Goal: Transaction & Acquisition: Purchase product/service

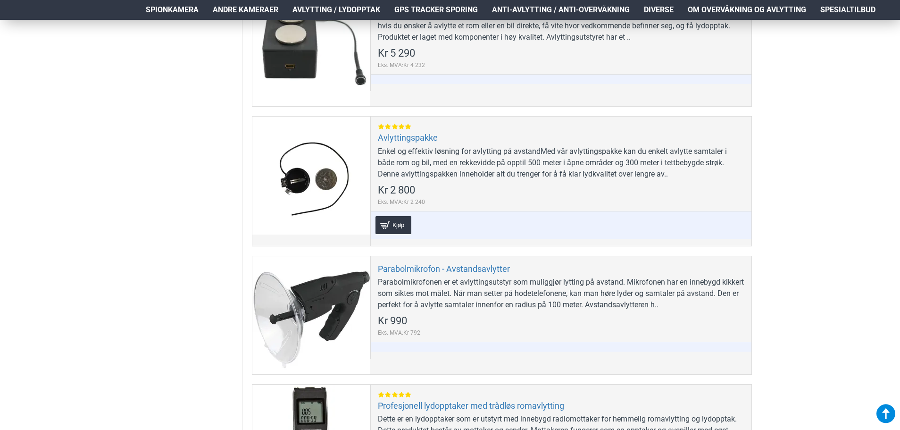
scroll to position [377, 0]
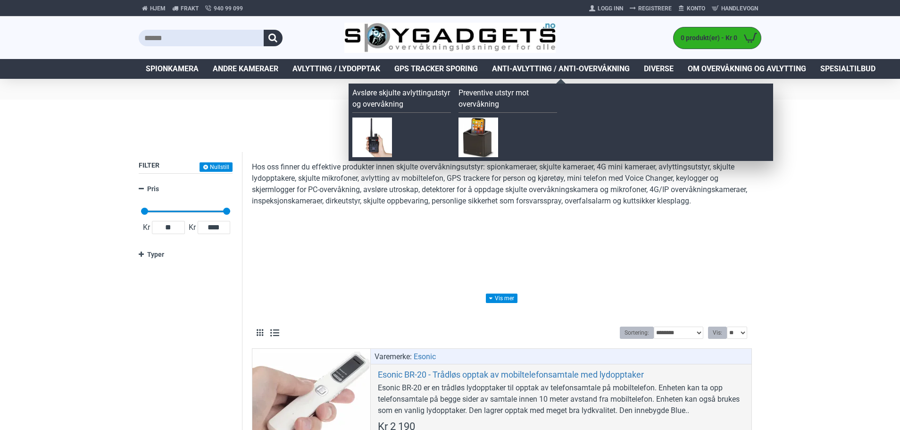
click at [535, 68] on span "Anti-avlytting / Anti-overvåkning" at bounding box center [561, 68] width 138 height 11
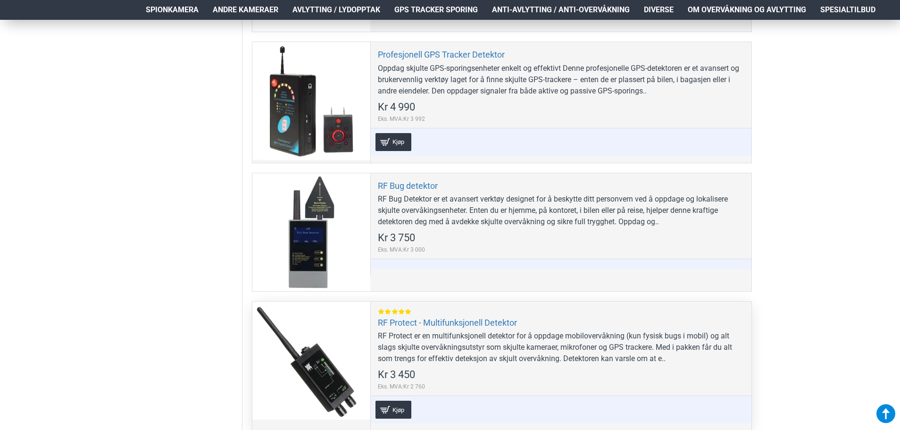
scroll to position [613, 0]
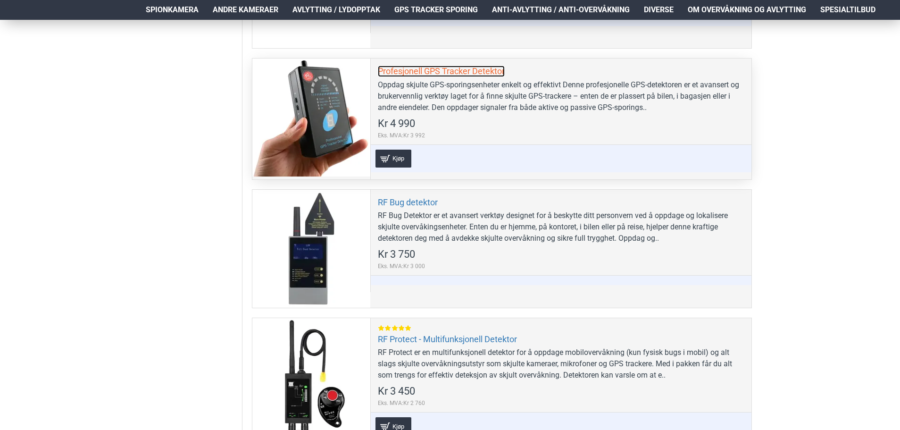
click at [410, 72] on link "Profesjonell GPS Tracker Detektor" at bounding box center [441, 71] width 127 height 11
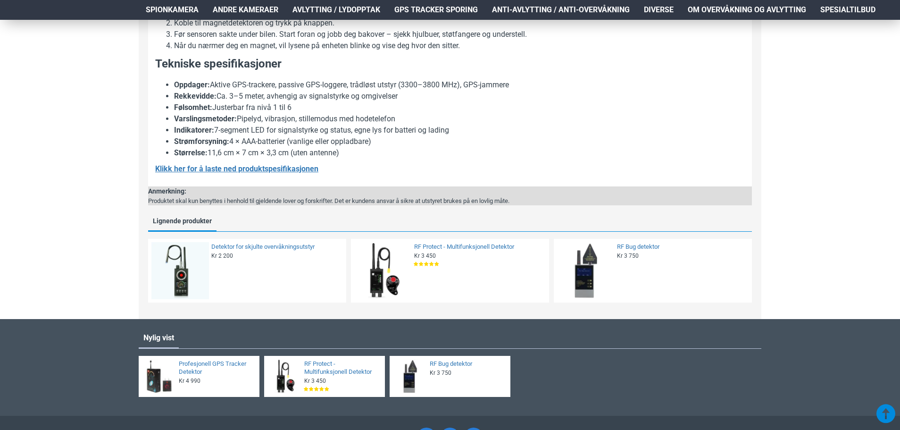
scroll to position [896, 0]
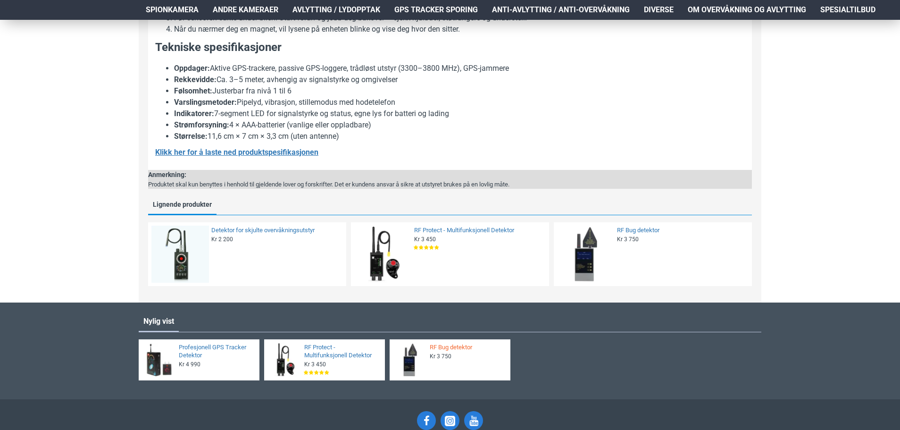
click at [465, 351] on link "RF Bug detektor" at bounding box center [467, 347] width 75 height 8
click at [645, 234] on link "RF Bug detektor" at bounding box center [681, 230] width 129 height 8
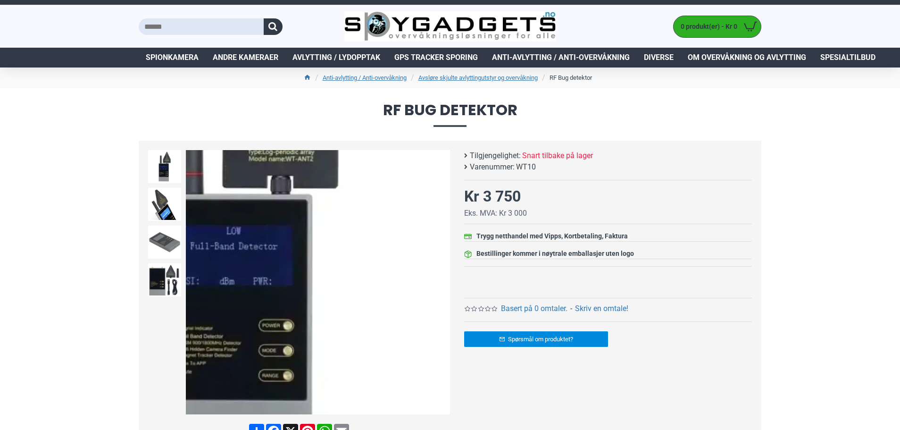
scroll to position [47, 0]
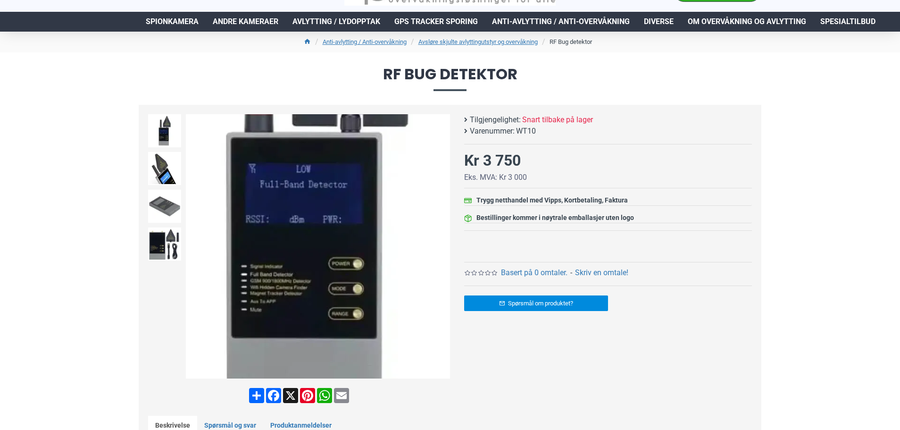
click at [319, 327] on img at bounding box center [318, 246] width 264 height 264
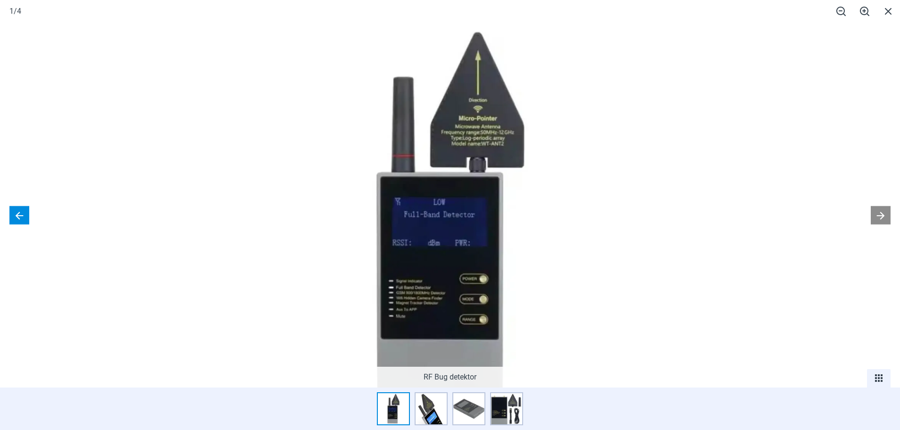
click at [22, 219] on button at bounding box center [19, 215] width 20 height 18
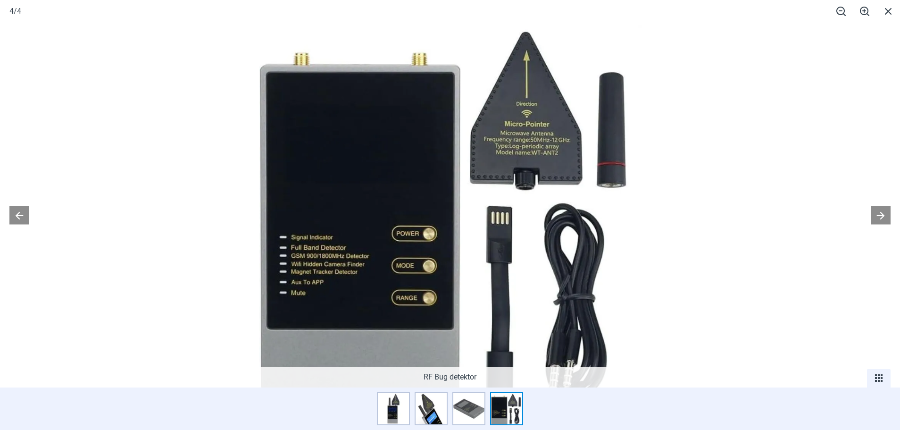
scroll to position [377, 0]
click at [19, 214] on button at bounding box center [19, 215] width 20 height 18
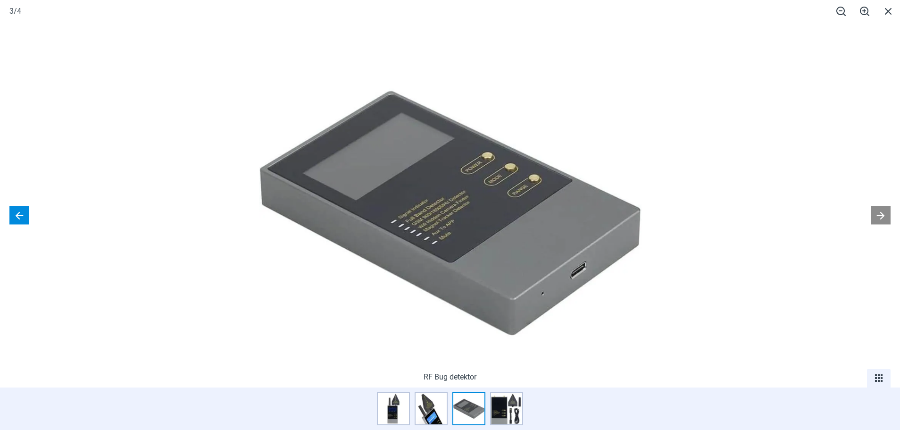
click at [19, 214] on button at bounding box center [19, 215] width 20 height 18
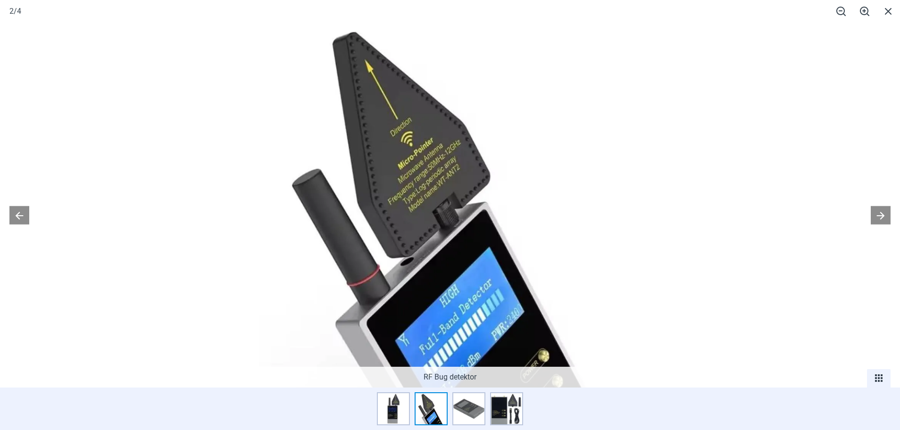
scroll to position [472, 0]
click at [614, 328] on img at bounding box center [450, 213] width 382 height 382
click at [500, 404] on img at bounding box center [506, 408] width 33 height 33
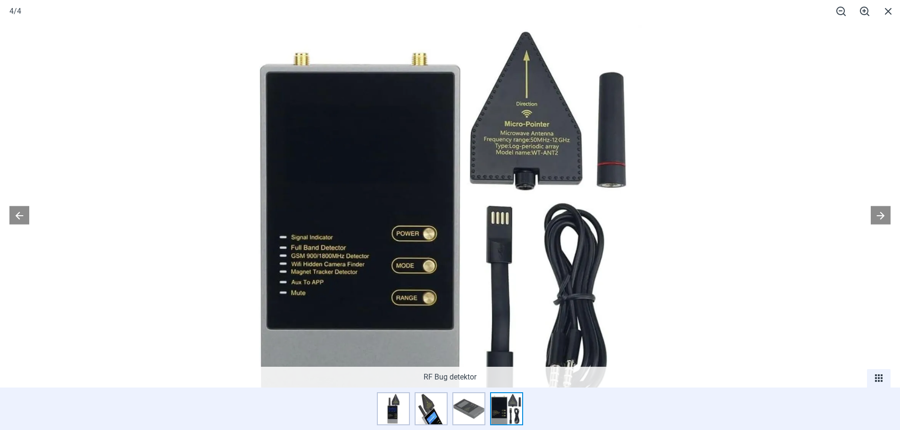
scroll to position [755, 0]
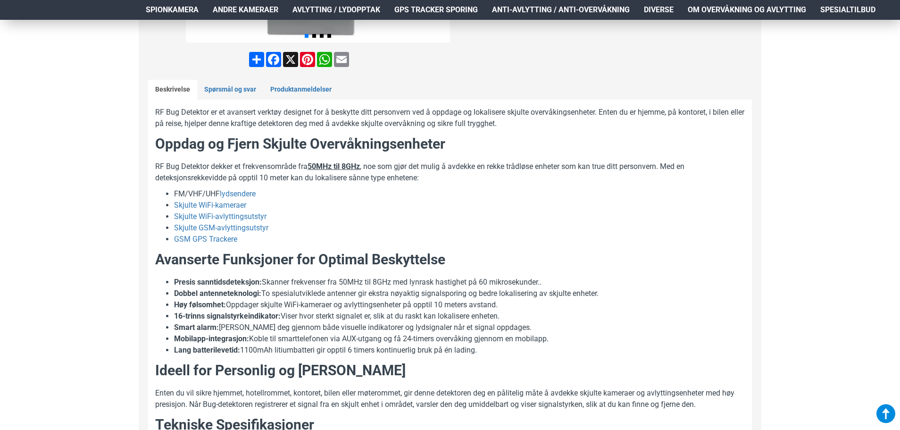
scroll to position [377, 0]
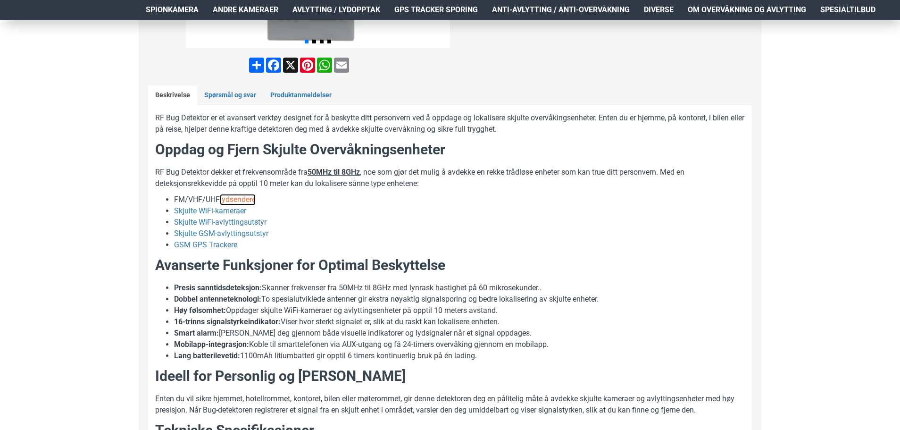
click at [245, 199] on link "lydsendere" at bounding box center [238, 199] width 36 height 11
click at [226, 211] on link "Skjulte WiFi-kameraer" at bounding box center [210, 210] width 72 height 11
click at [209, 219] on link "Skjulte WiFi-avlyttingsutstyr" at bounding box center [220, 221] width 92 height 11
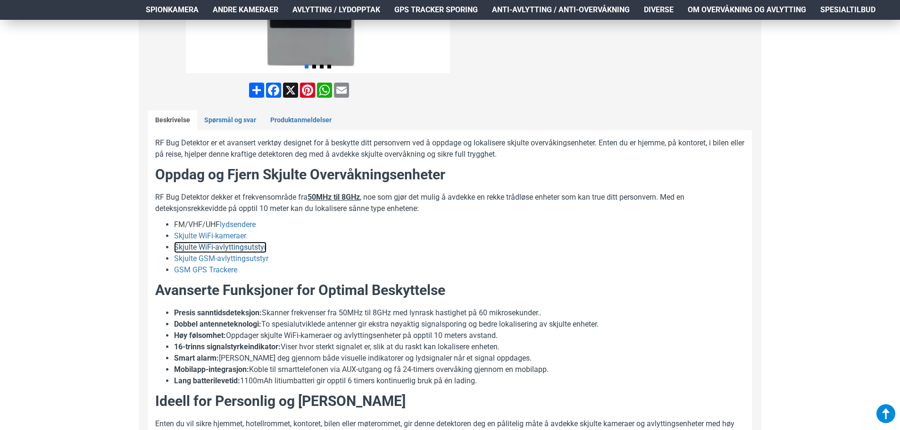
scroll to position [330, 0]
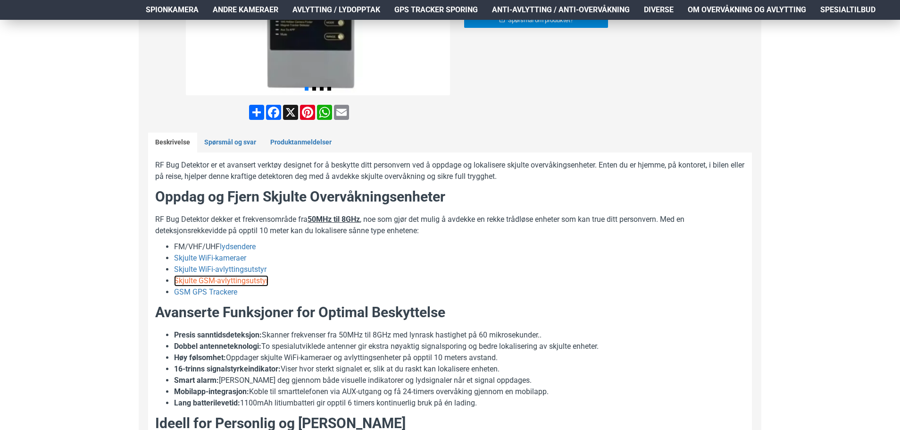
click at [231, 282] on link "Skjulte GSM-avlyttingsutstyr" at bounding box center [221, 280] width 94 height 11
click at [216, 291] on link "GSM GPS Trackere" at bounding box center [205, 291] width 63 height 11
click at [232, 245] on link "lydsendere" at bounding box center [238, 246] width 36 height 11
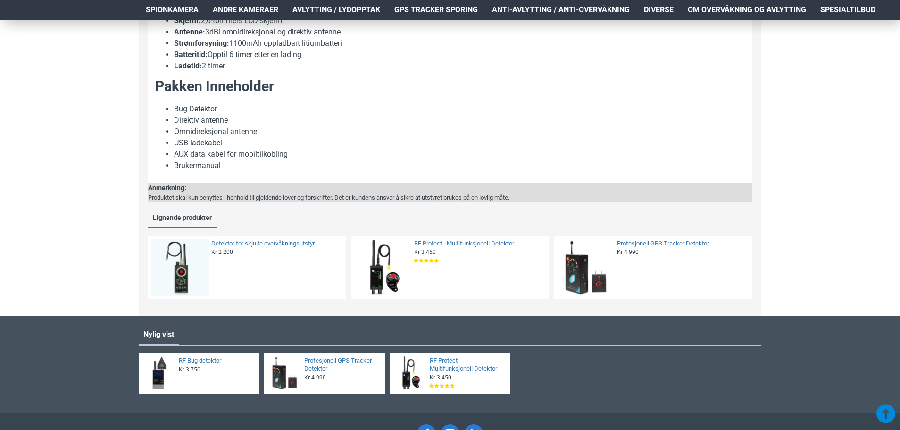
scroll to position [849, 0]
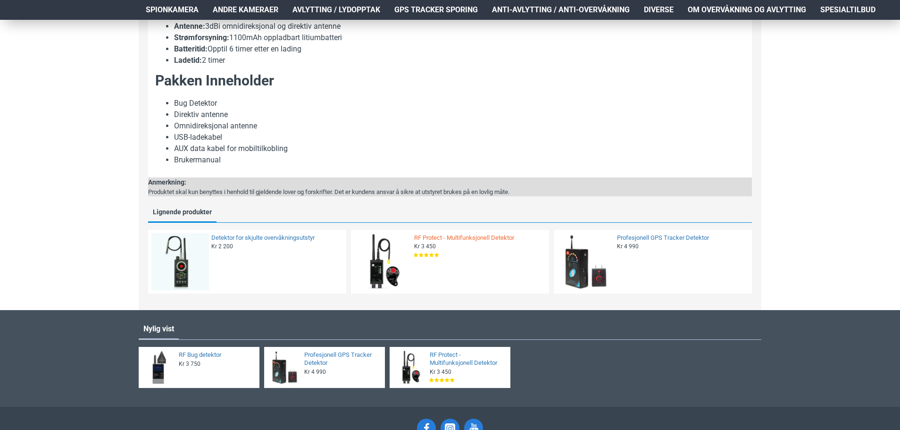
click at [444, 237] on link "RF Protect - Multifunksjonell Detektor" at bounding box center [478, 238] width 129 height 8
click at [452, 236] on link "RF Protect - Multifunksjonell Detektor" at bounding box center [478, 238] width 129 height 8
click at [627, 237] on link "Profesjonell GPS Tracker Detektor" at bounding box center [681, 238] width 129 height 8
click at [365, 264] on img at bounding box center [383, 262] width 58 height 58
click at [587, 262] on img at bounding box center [586, 262] width 58 height 58
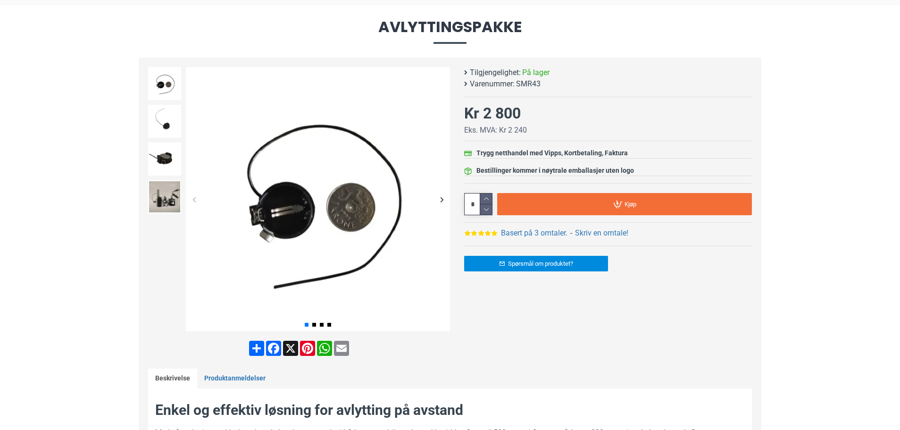
scroll to position [47, 0]
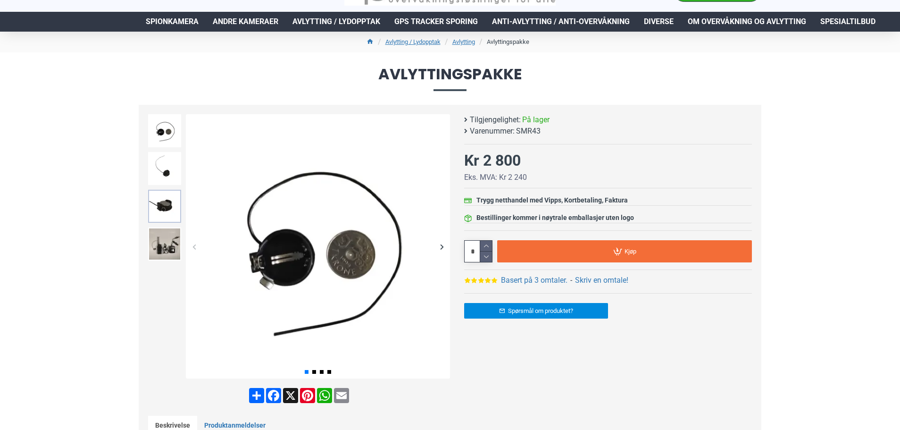
click at [173, 213] on img at bounding box center [164, 206] width 33 height 33
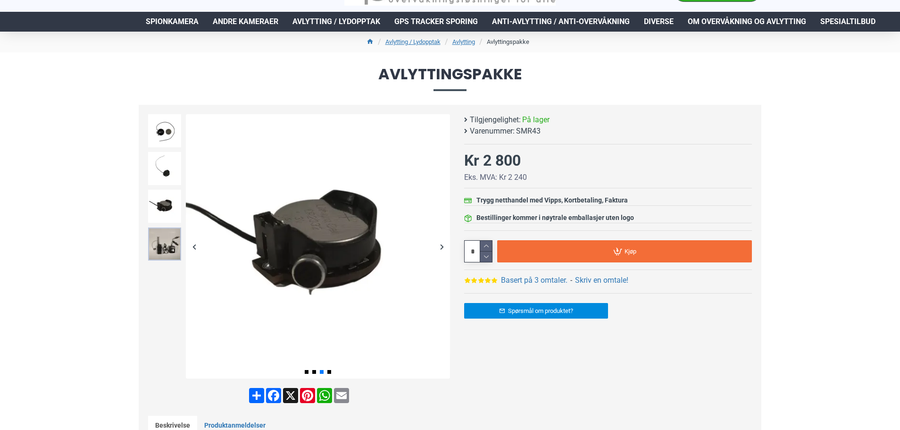
click at [172, 241] on img at bounding box center [164, 243] width 33 height 33
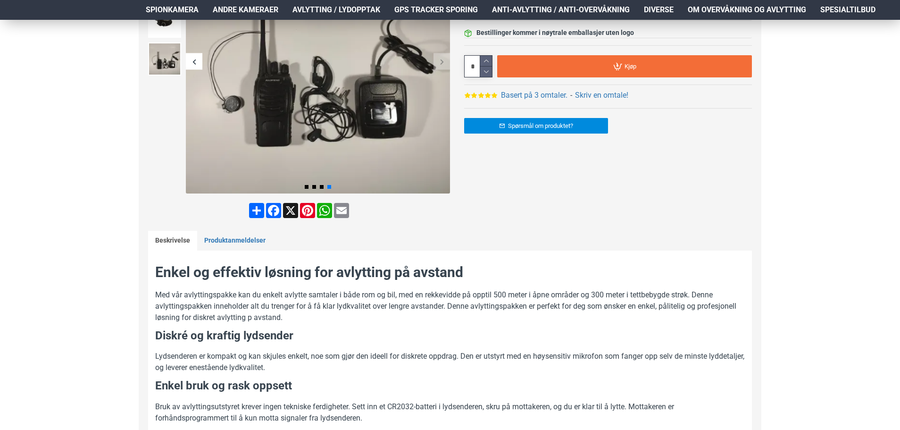
scroll to position [236, 0]
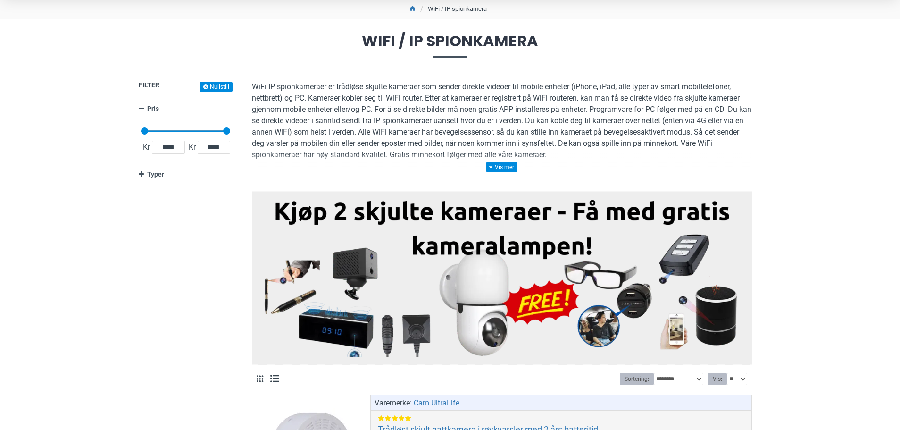
scroll to position [94, 0]
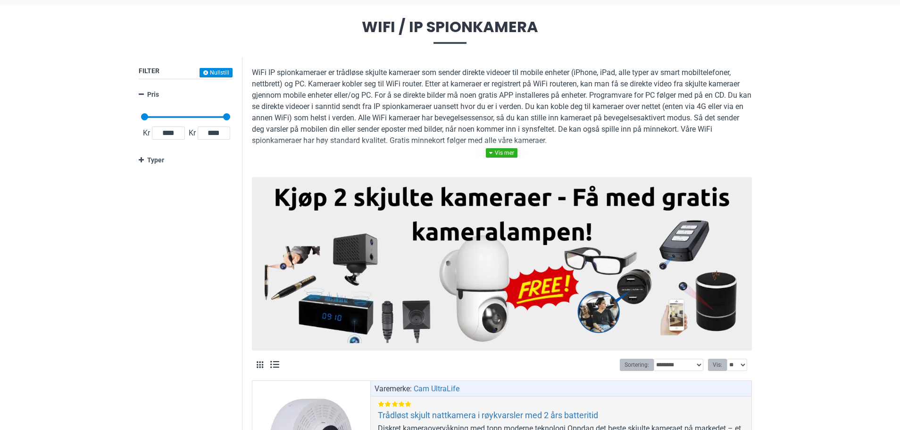
click at [509, 151] on link at bounding box center [502, 152] width 32 height 9
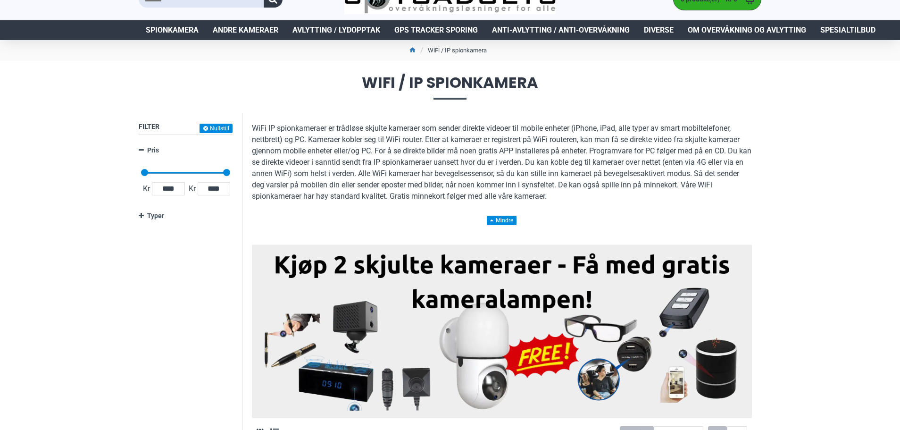
scroll to position [0, 0]
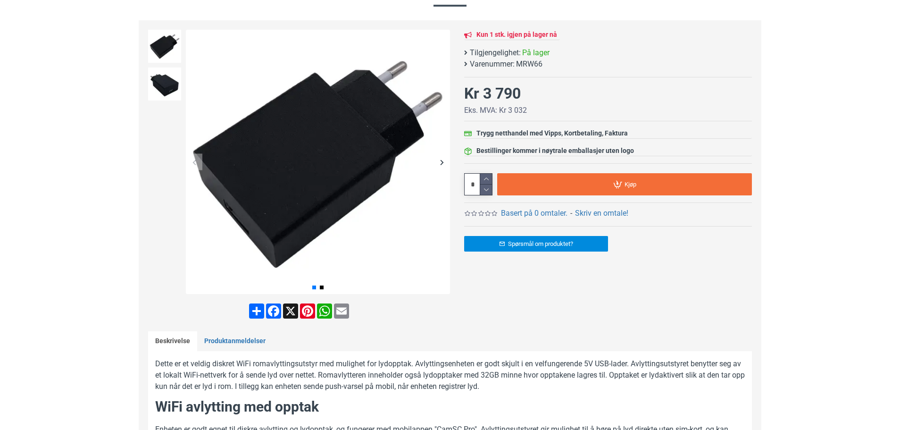
scroll to position [47, 0]
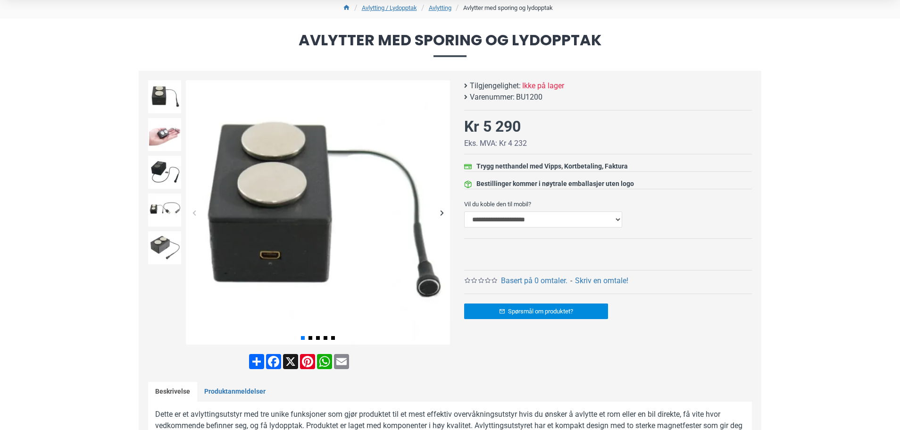
scroll to position [94, 0]
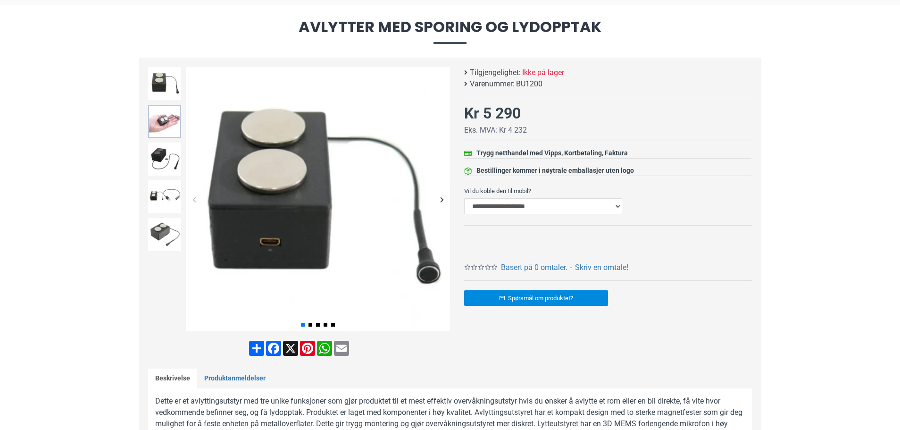
click at [174, 130] on img at bounding box center [164, 121] width 33 height 33
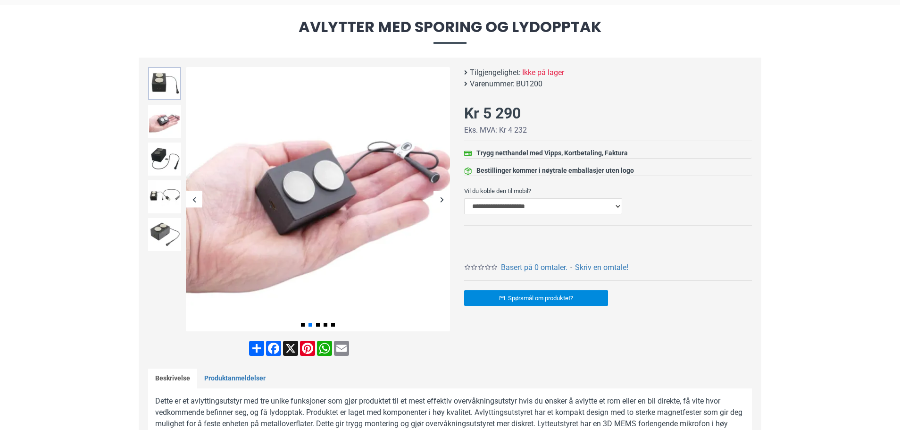
click at [158, 81] on img at bounding box center [164, 83] width 33 height 33
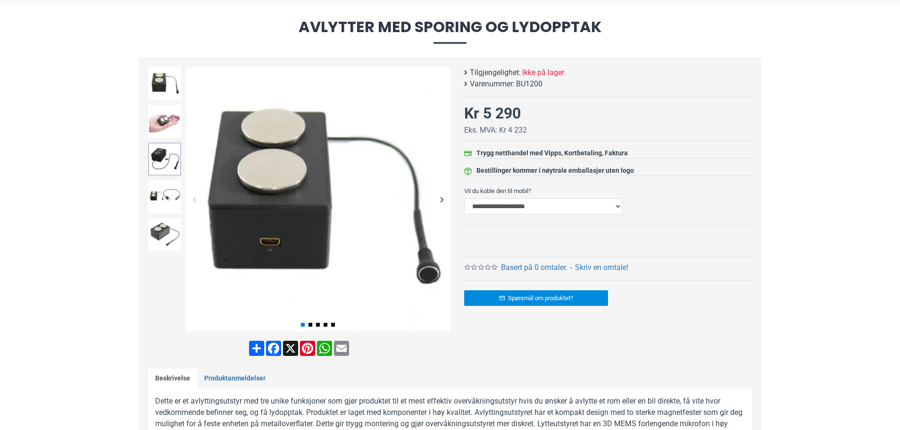
click at [162, 152] on img at bounding box center [164, 158] width 33 height 33
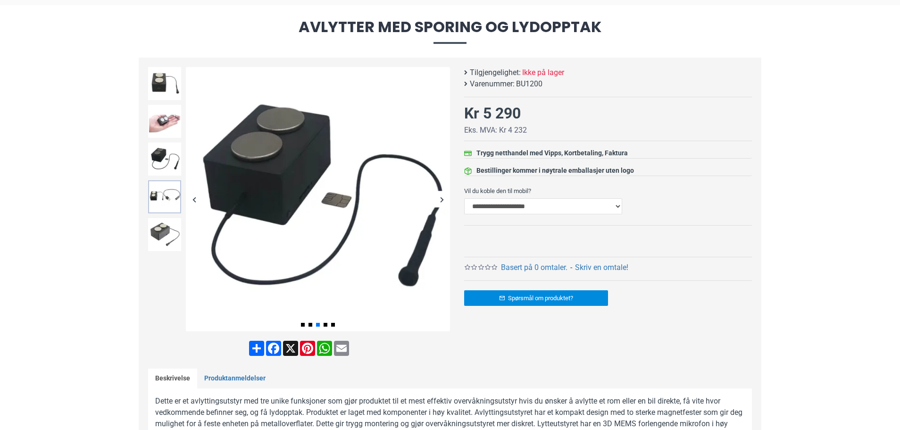
click at [162, 194] on img at bounding box center [164, 196] width 33 height 33
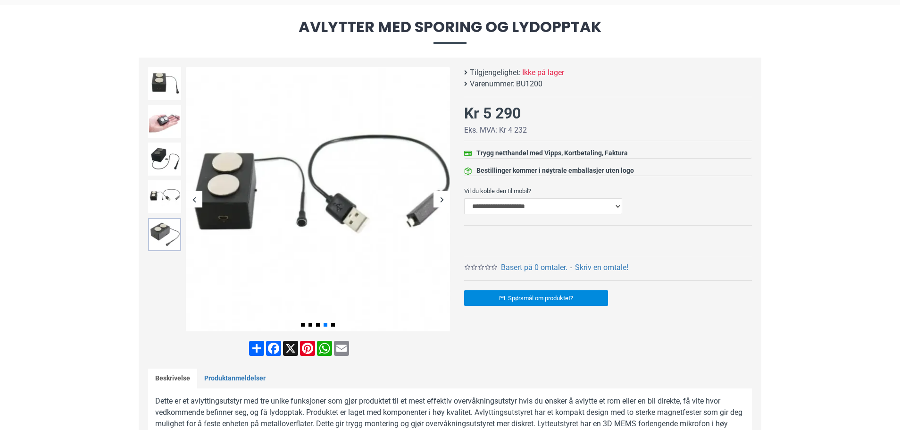
click at [161, 231] on img at bounding box center [164, 234] width 33 height 33
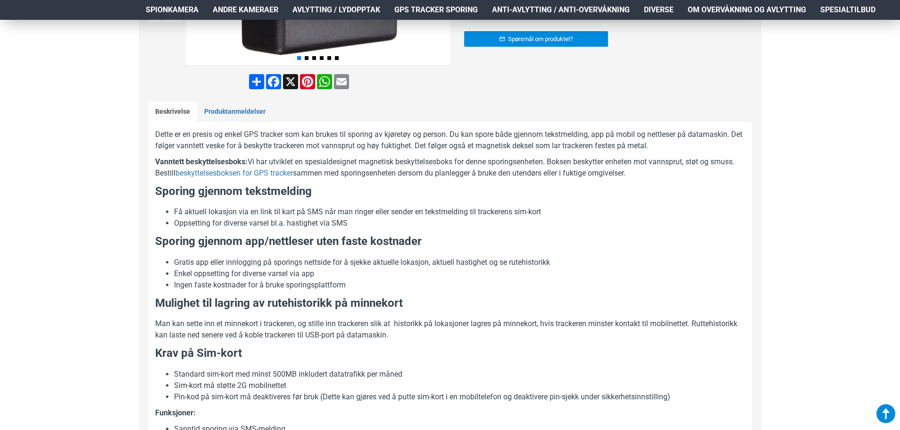
scroll to position [377, 0]
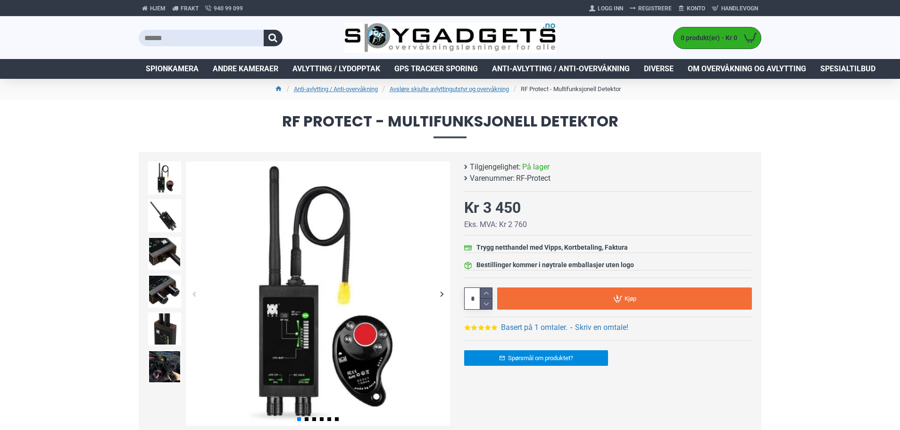
click at [369, 345] on img at bounding box center [318, 293] width 264 height 264
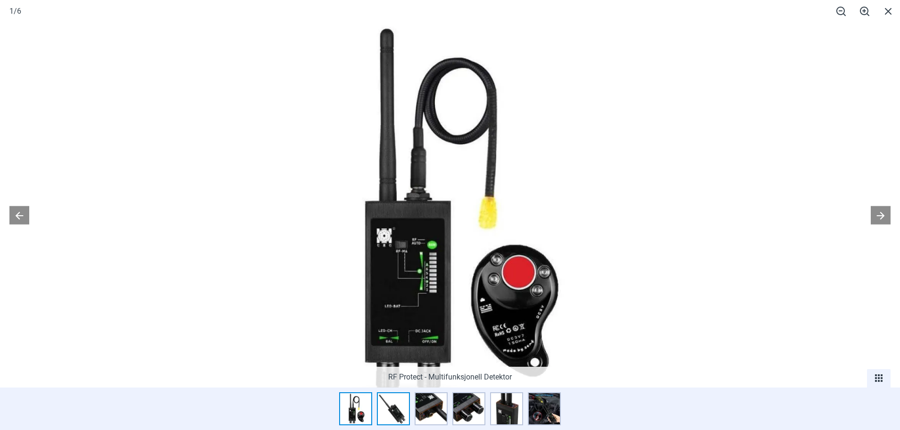
click at [402, 417] on img at bounding box center [393, 408] width 33 height 33
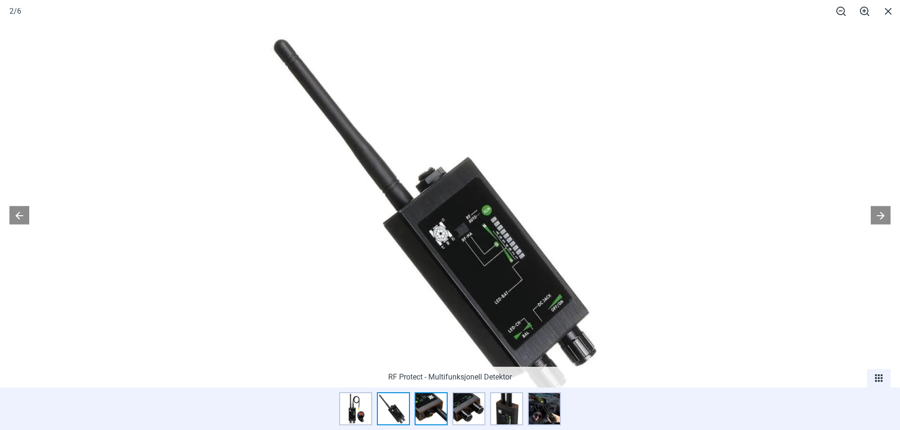
click at [426, 415] on img at bounding box center [431, 408] width 33 height 33
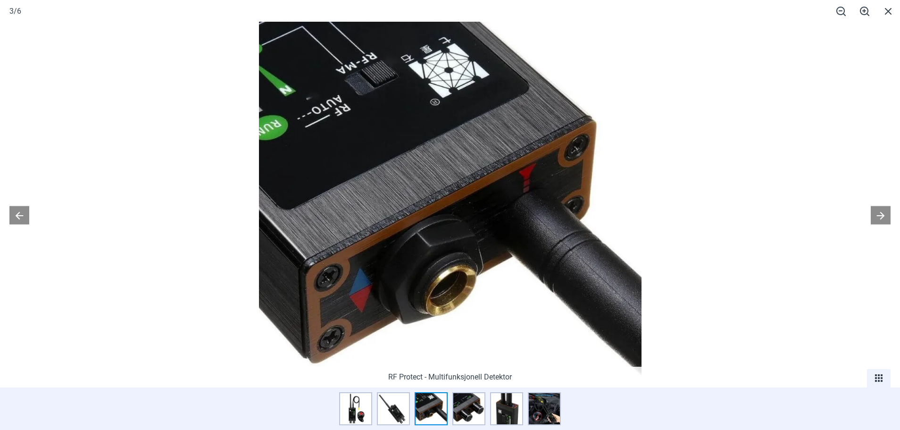
click at [473, 426] on div at bounding box center [471, 411] width 38 height 38
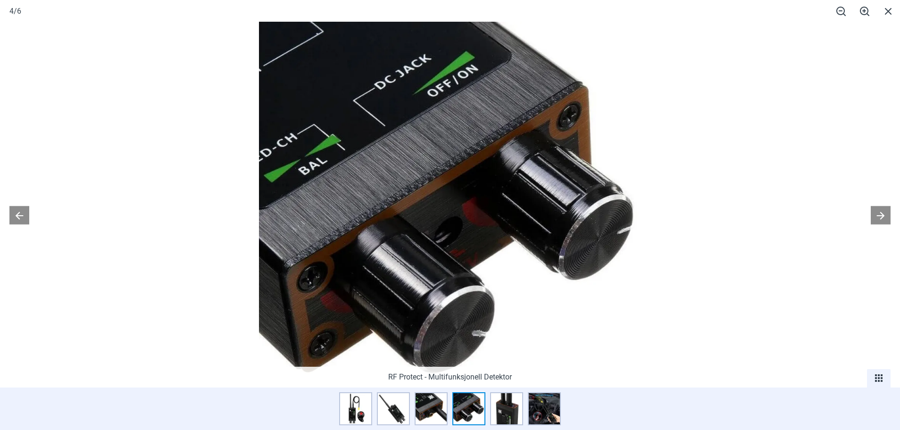
click at [505, 426] on div at bounding box center [509, 411] width 38 height 38
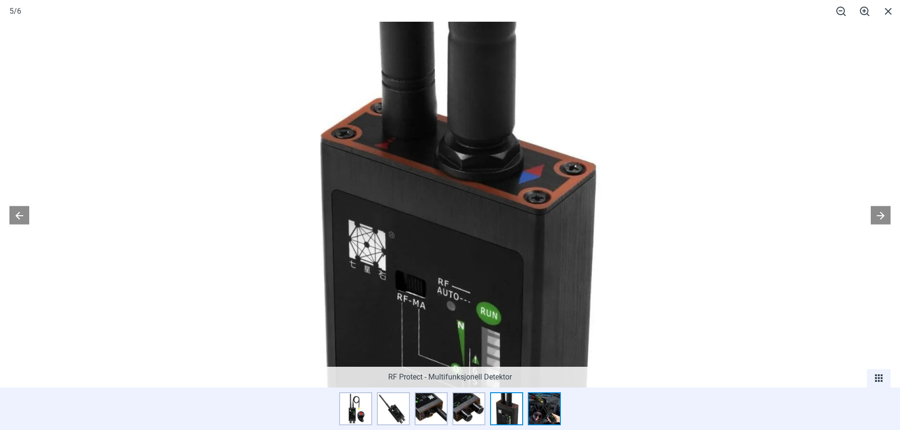
click at [554, 420] on img at bounding box center [544, 408] width 33 height 33
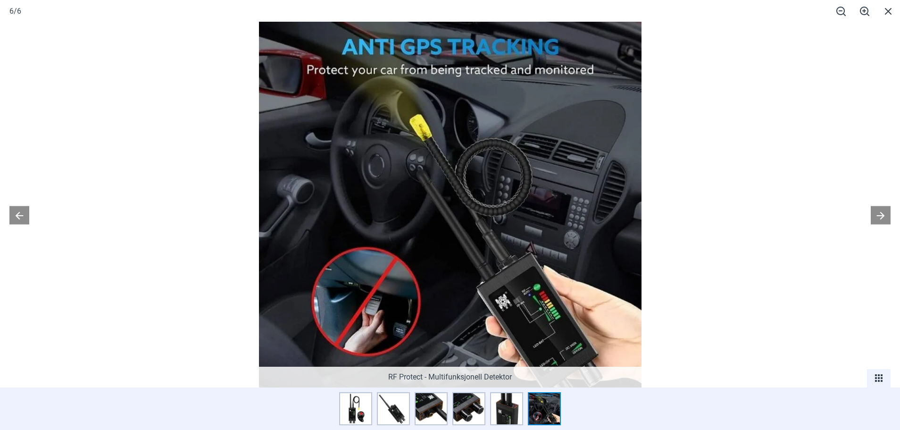
scroll to position [94, 0]
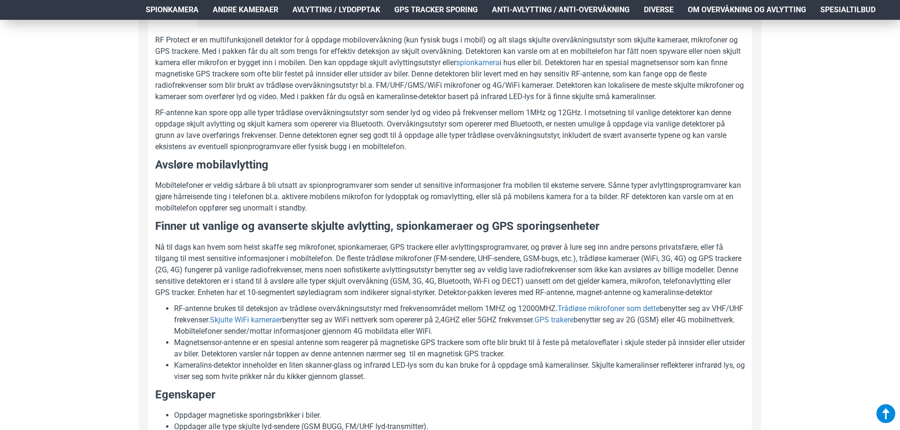
scroll to position [472, 0]
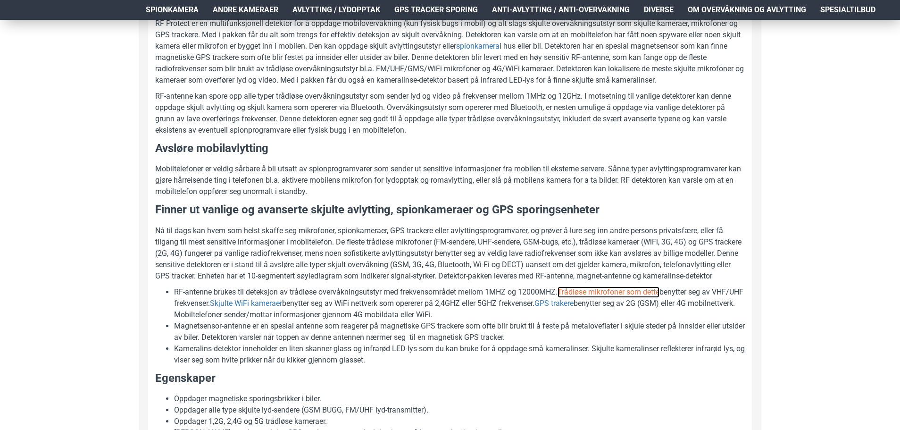
click at [641, 298] on link "Trådløse mikrofoner som dette" at bounding box center [608, 291] width 102 height 11
click at [275, 309] on link "Skjulte WiFi kameraer" at bounding box center [246, 303] width 72 height 11
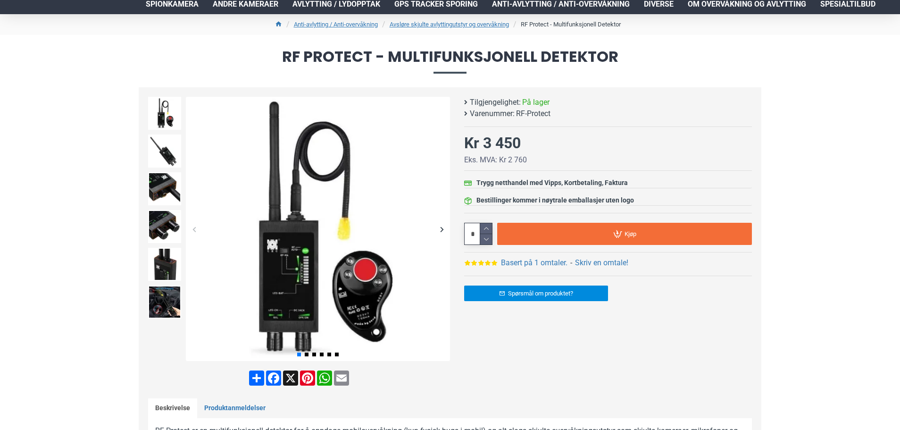
scroll to position [0, 0]
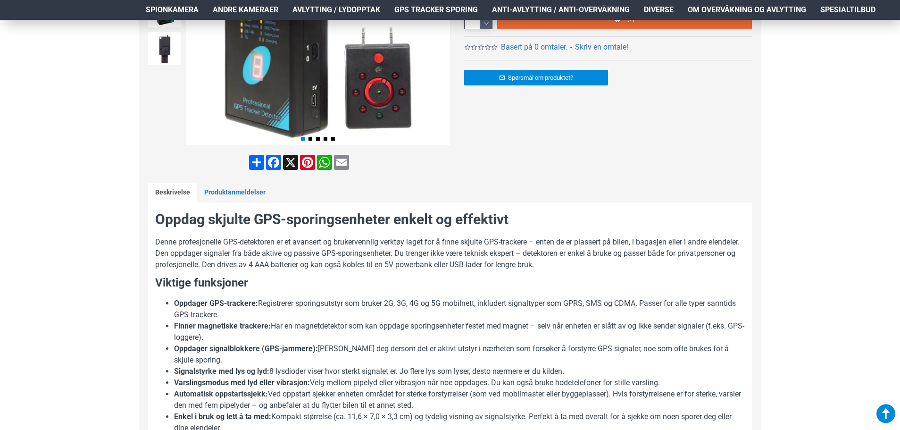
scroll to position [283, 0]
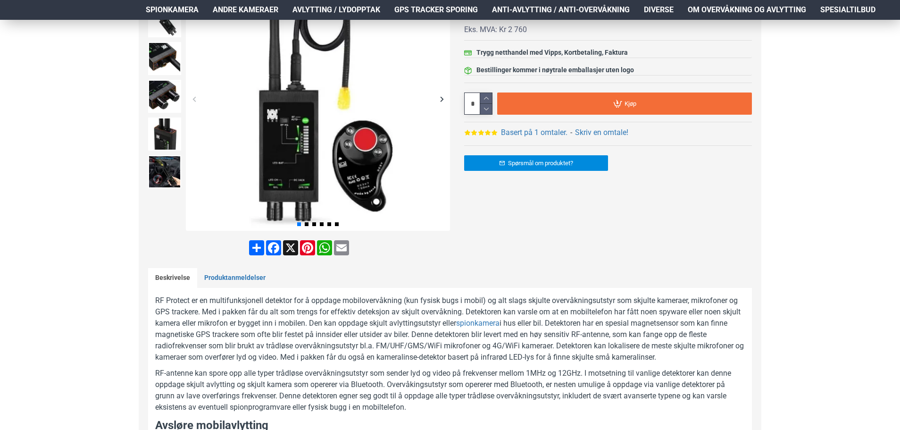
scroll to position [141, 0]
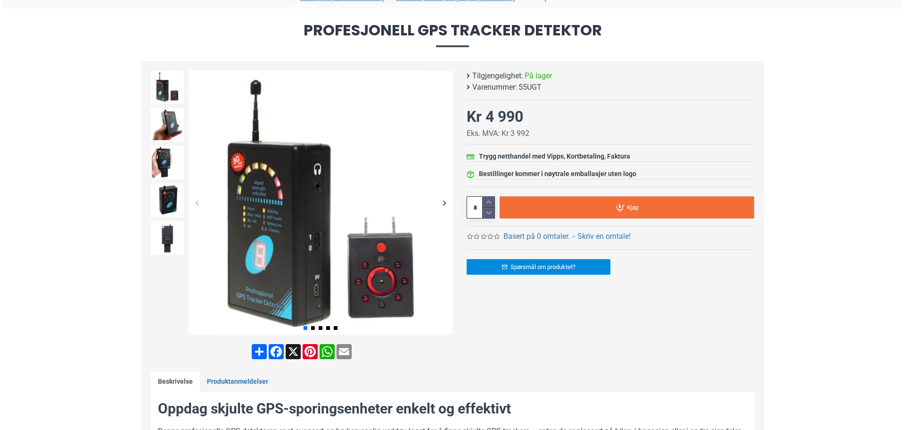
scroll to position [94, 0]
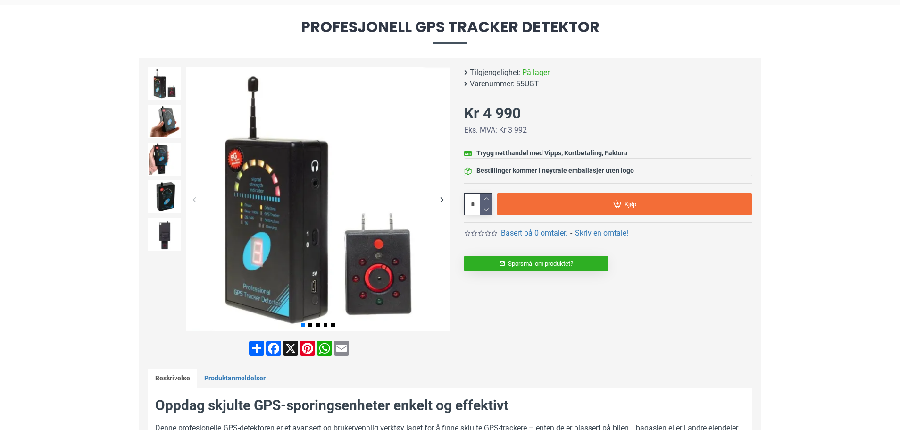
click at [576, 261] on link "Spørsmål om produktet?" at bounding box center [536, 264] width 144 height 16
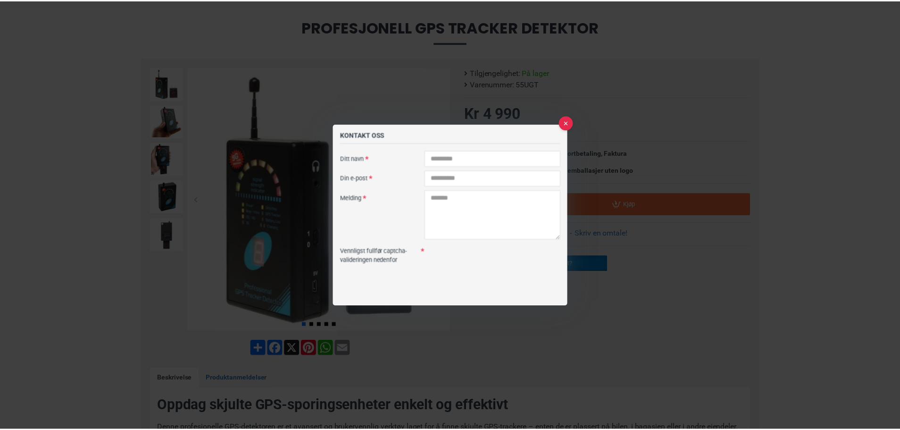
scroll to position [0, 0]
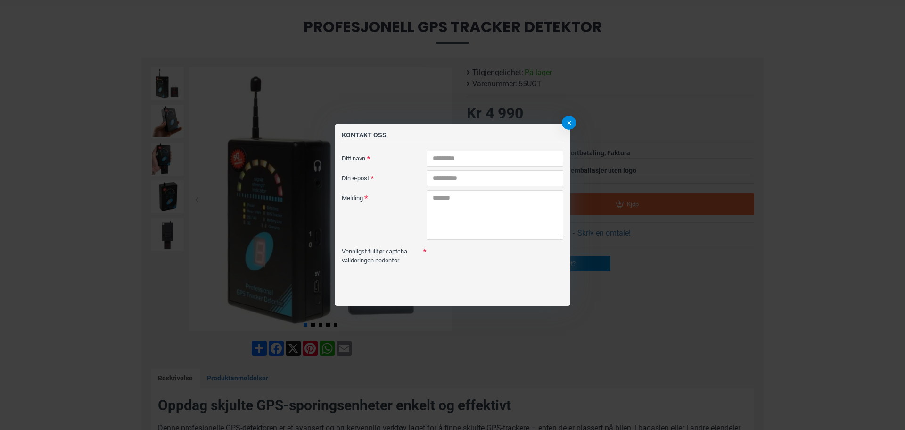
click at [567, 119] on button at bounding box center [569, 123] width 14 height 14
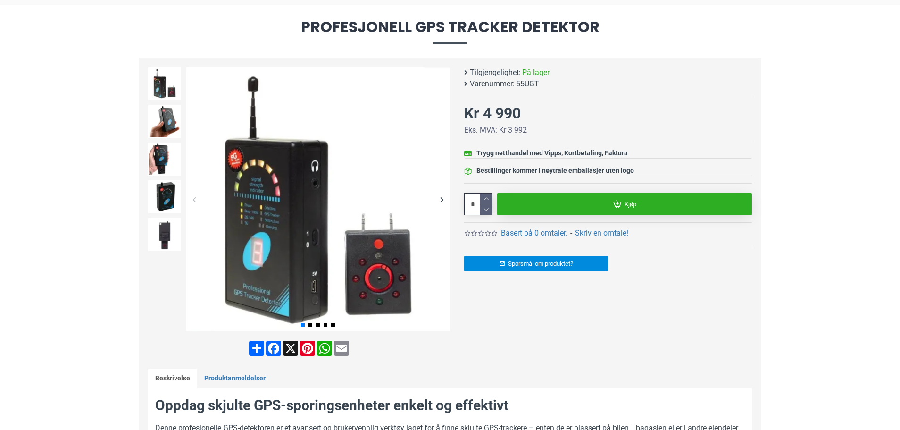
click at [629, 201] on span "Kjøp" at bounding box center [630, 204] width 12 height 6
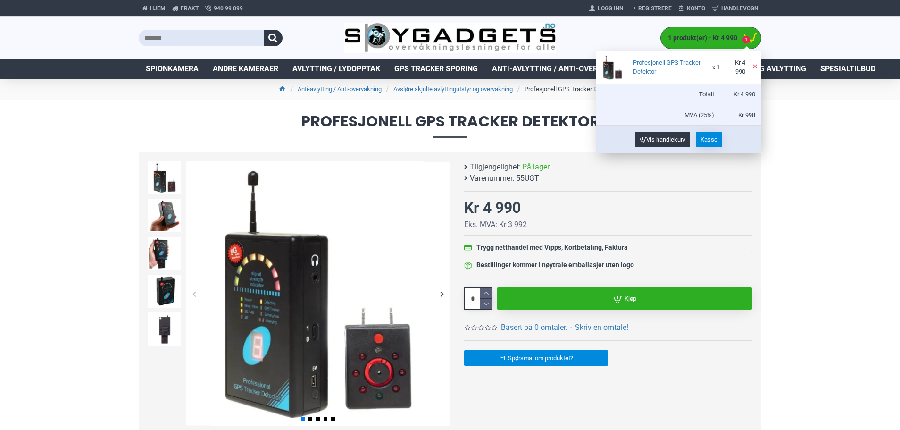
click at [707, 138] on span "Kasse" at bounding box center [708, 139] width 17 height 6
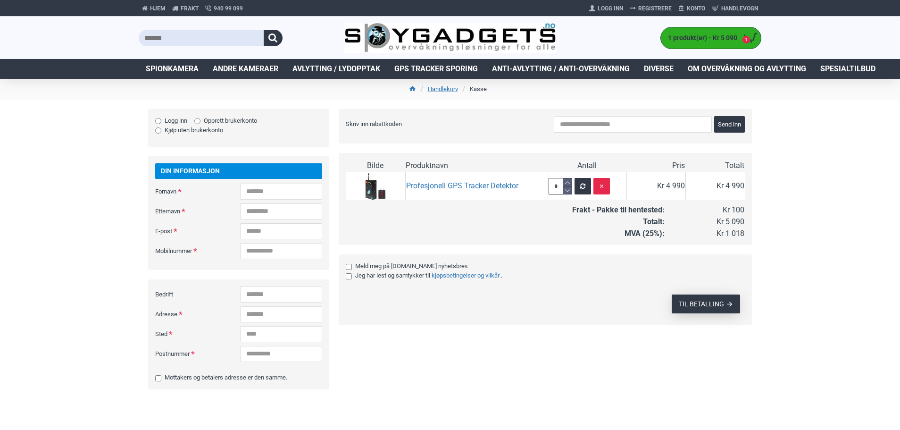
click at [693, 300] on span "TIL BETALLING" at bounding box center [701, 303] width 45 height 7
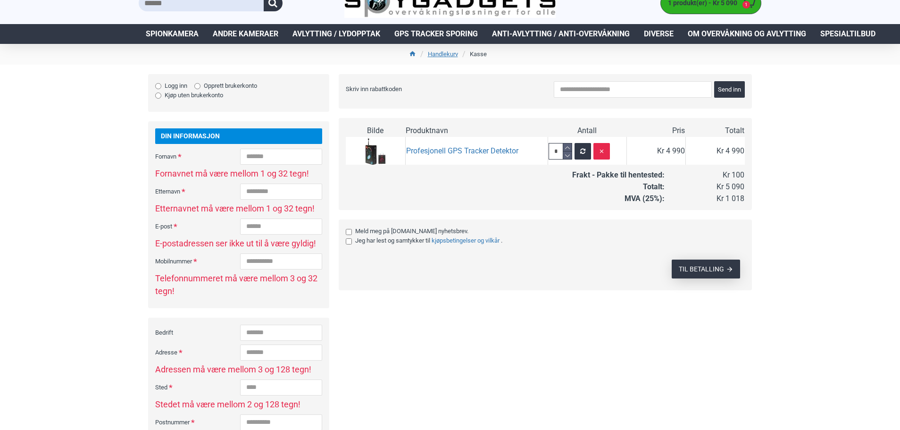
scroll to position [18, 0]
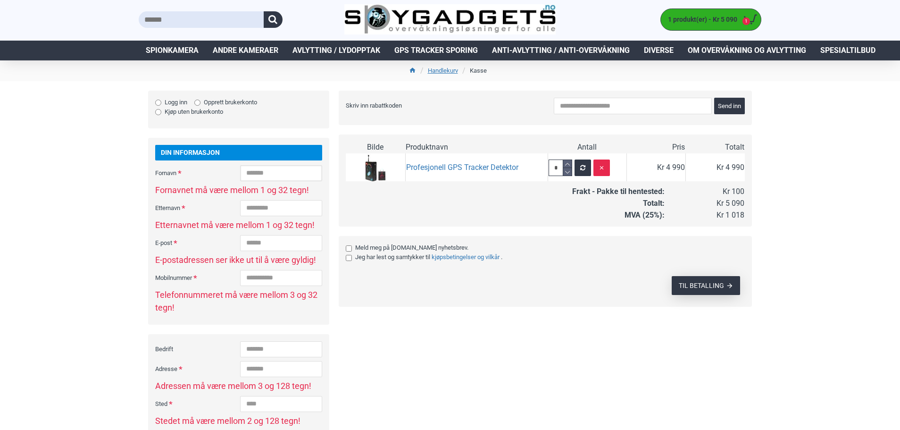
click at [240, 181] on input "Fornavn" at bounding box center [281, 173] width 82 height 16
type input "*****"
type input "*********"
type input "**********"
type input "********"
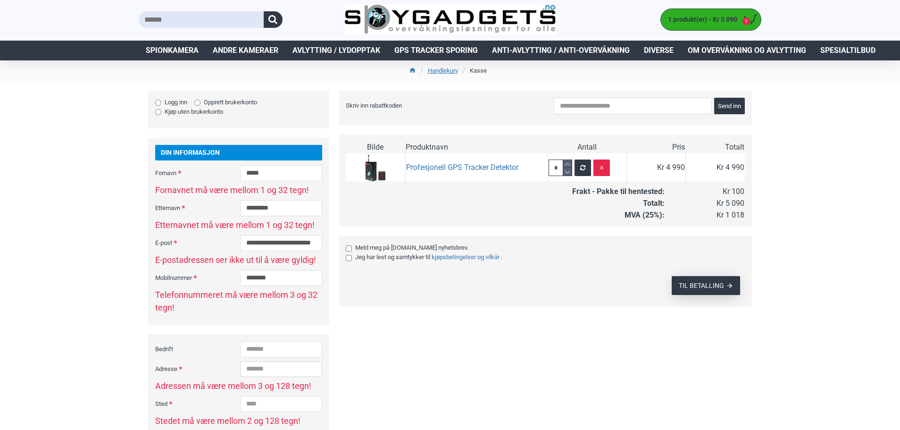
type input "******"
type input "****"
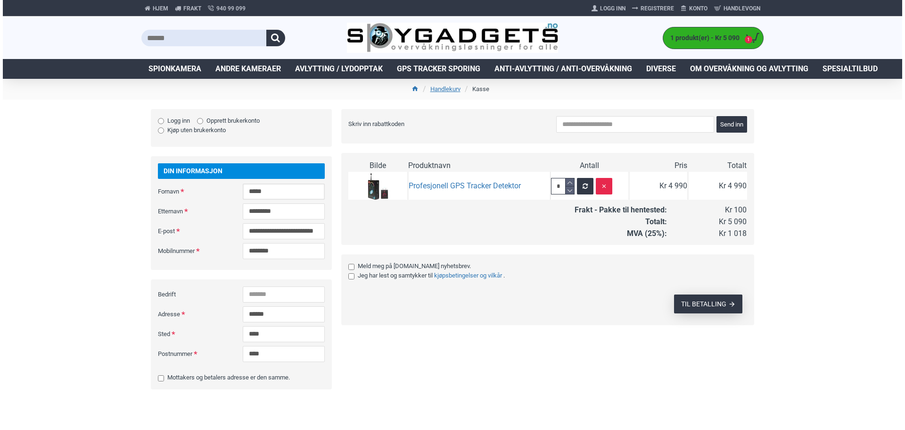
scroll to position [97, 0]
click at [708, 300] on span "TIL BETALLING" at bounding box center [701, 303] width 45 height 7
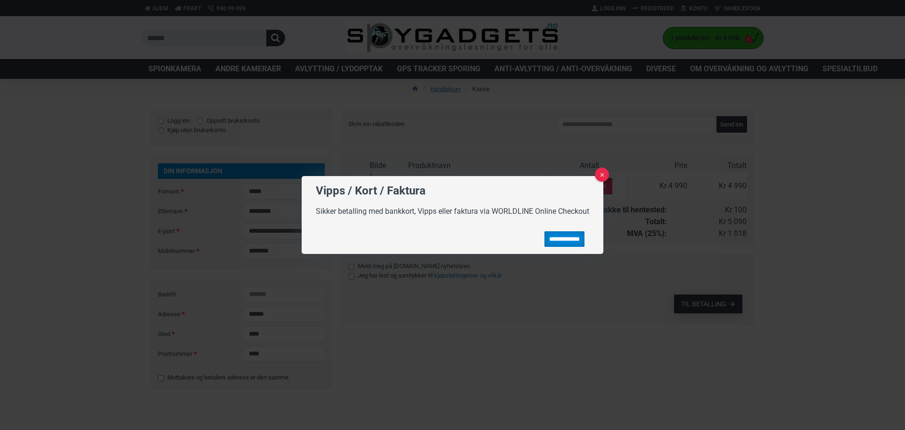
click at [570, 237] on input "**********" at bounding box center [565, 239] width 40 height 16
type input "**********"
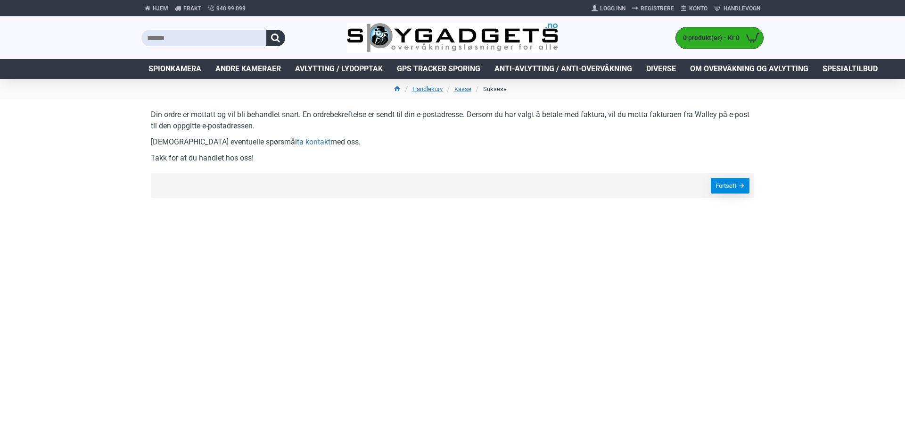
click at [732, 188] on link "Fortsett" at bounding box center [730, 186] width 39 height 16
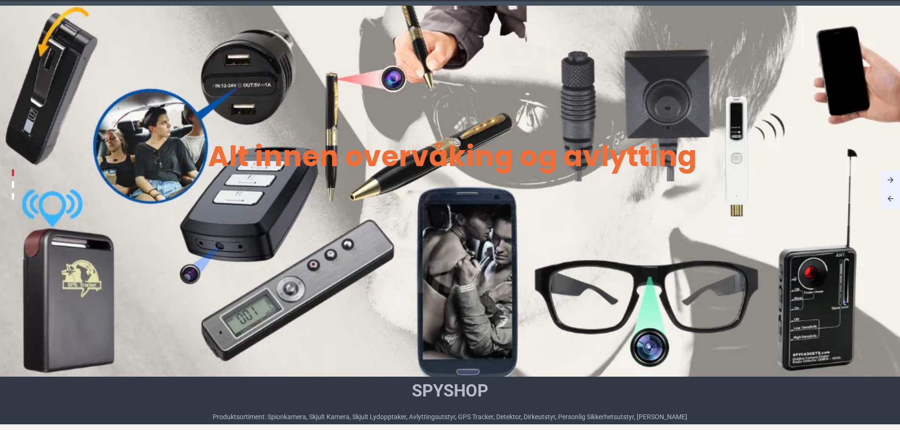
scroll to position [47, 0]
